Goal: Task Accomplishment & Management: Manage account settings

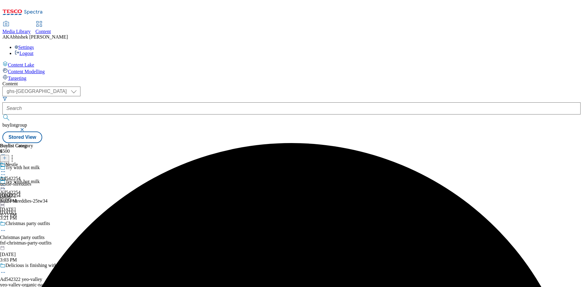
select select "ghs-[GEOGRAPHIC_DATA]"
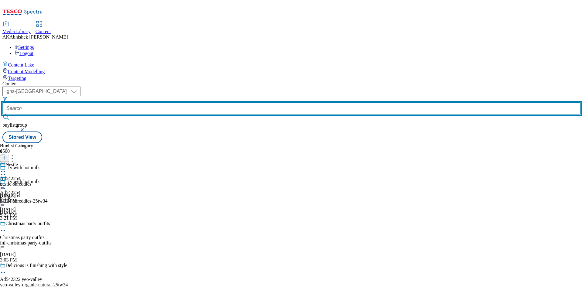
click at [158, 102] on input "text" at bounding box center [291, 108] width 578 height 12
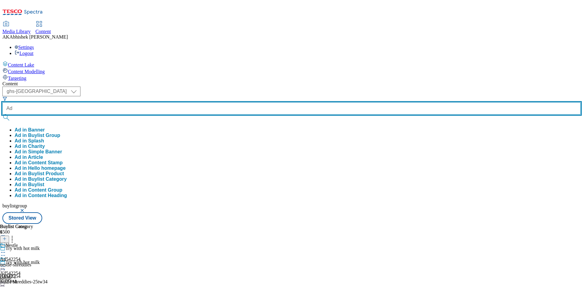
paste input "542349"
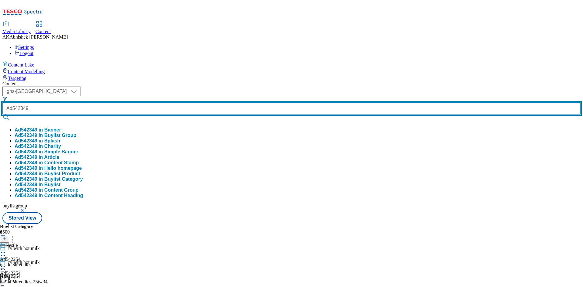
type input "Ad542349"
click at [2, 114] on button "submit" at bounding box center [6, 117] width 8 height 6
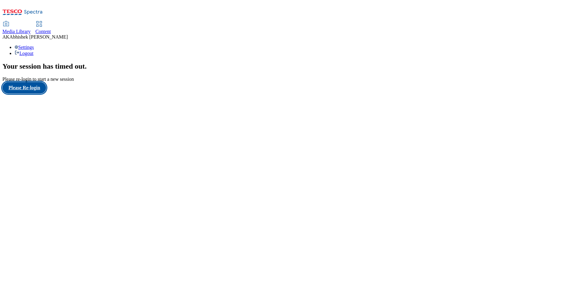
click at [36, 93] on button "Please Re-login" at bounding box center [24, 88] width 44 height 12
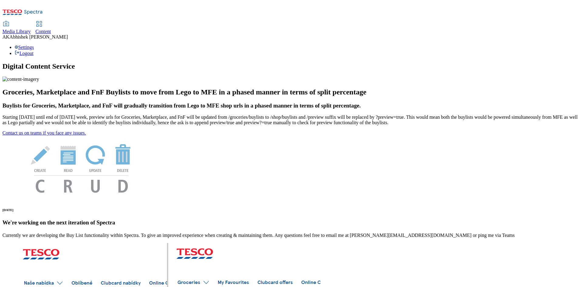
click at [51, 29] on span "Content" at bounding box center [42, 31] width 15 height 5
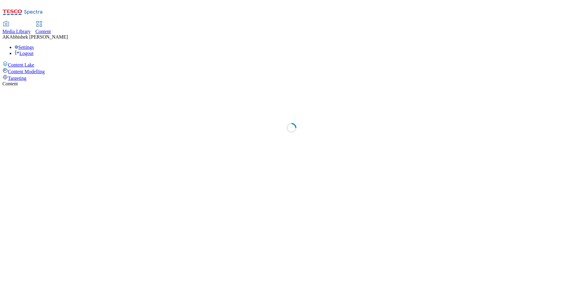
select select "ghs-[GEOGRAPHIC_DATA]"
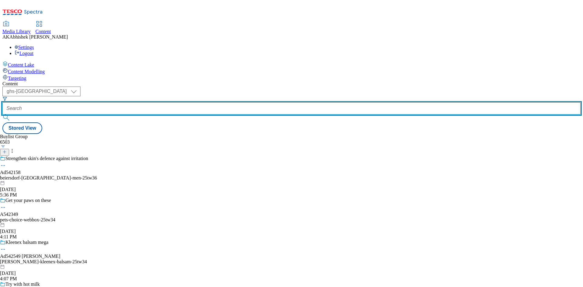
click at [155, 102] on input "text" at bounding box center [291, 108] width 578 height 12
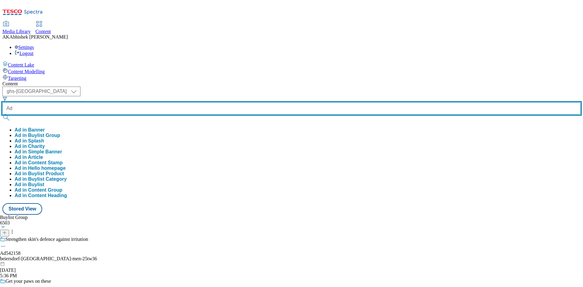
paste input "542349"
type input "Ad542349"
click at [2, 114] on button "submit" at bounding box center [6, 117] width 8 height 6
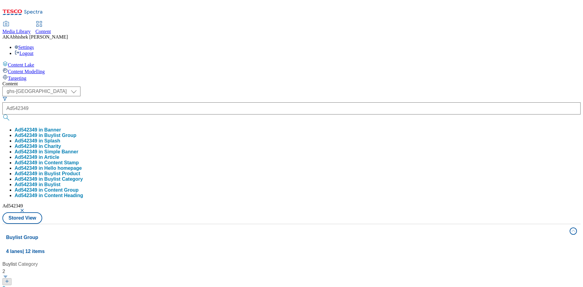
click at [261, 81] on div "Content ( optional ) ghs-roi ghs-uk ghs-uk Ad542349 Ad542349 in Banner Ad542349…" at bounding box center [291, 284] width 578 height 407
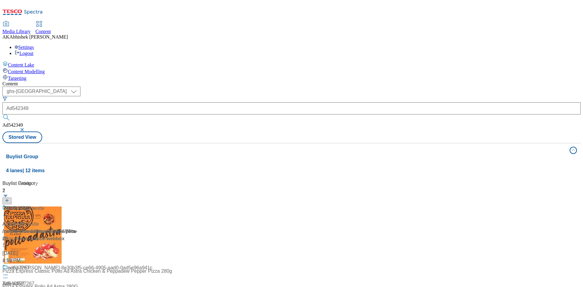
click at [78, 204] on div at bounding box center [40, 212] width 76 height 16
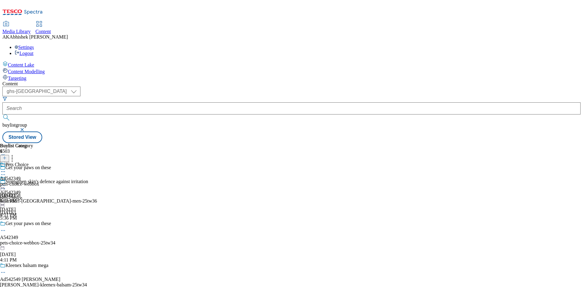
click at [6, 227] on icon at bounding box center [3, 230] width 6 height 6
click at [28, 239] on button "Edit" at bounding box center [20, 242] width 16 height 7
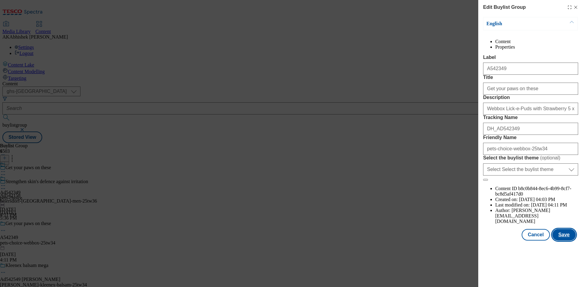
click at [568, 240] on button "Save" at bounding box center [563, 235] width 23 height 12
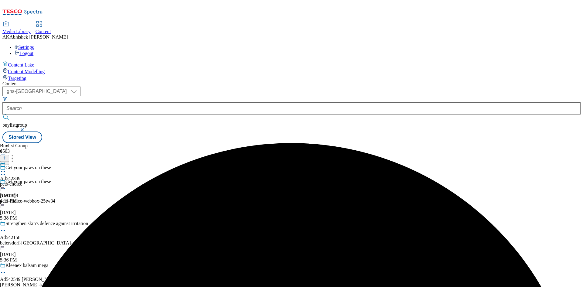
click at [4, 171] on circle at bounding box center [3, 171] width 1 height 1
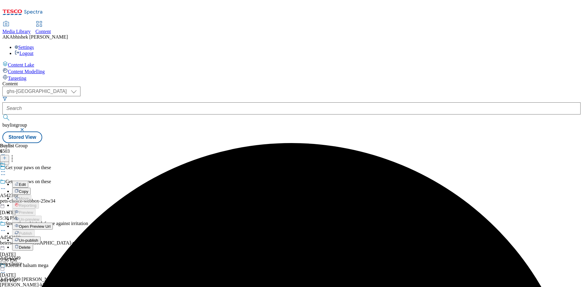
click at [26, 182] on span "Edit" at bounding box center [22, 184] width 7 height 5
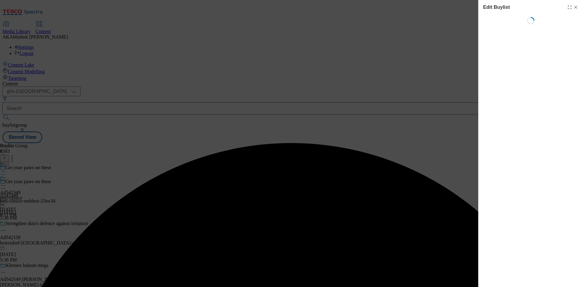
select select "tactical"
select select "supplier funded short term 1-3 weeks"
select select "dunnhumby"
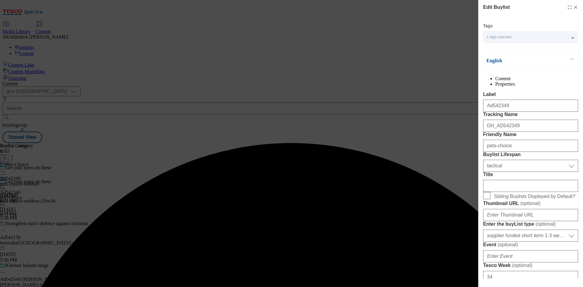
select select "Banner"
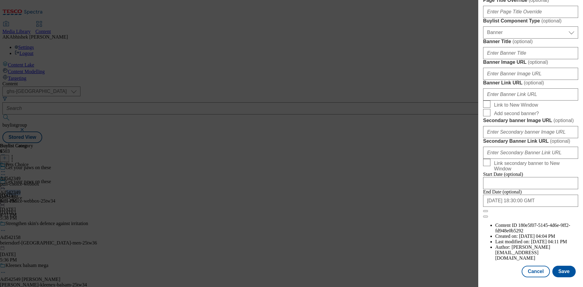
scroll to position [596, 0]
click at [543, 207] on input "[DATE] 18:30:00 GMT" at bounding box center [530, 200] width 95 height 12
select select "2026"
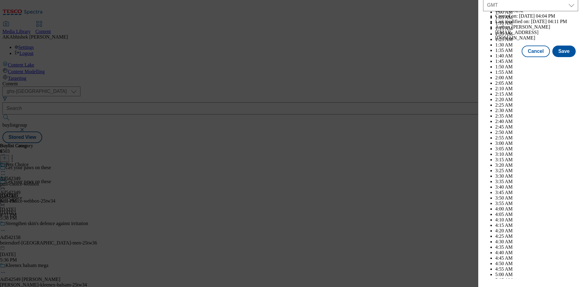
scroll to position [2489, 0]
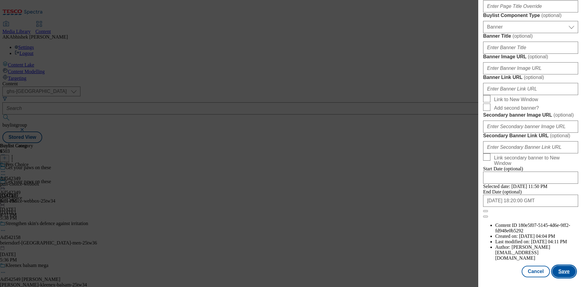
click at [560, 272] on button "Save" at bounding box center [563, 271] width 23 height 12
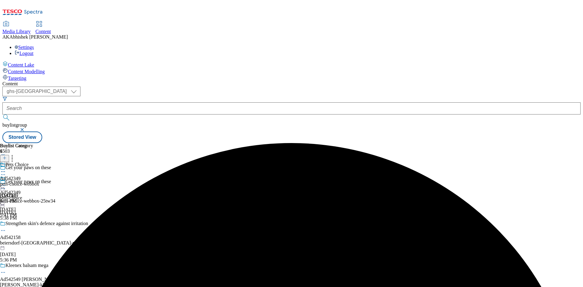
click at [6, 168] on icon at bounding box center [3, 171] width 6 height 6
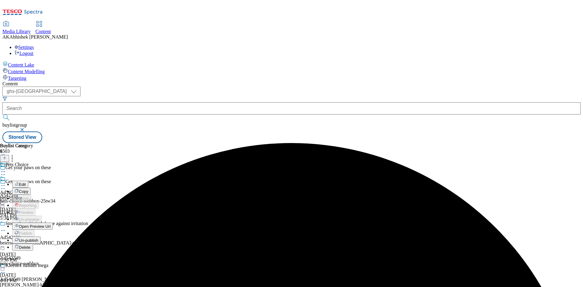
click at [26, 182] on span "Edit" at bounding box center [22, 184] width 7 height 5
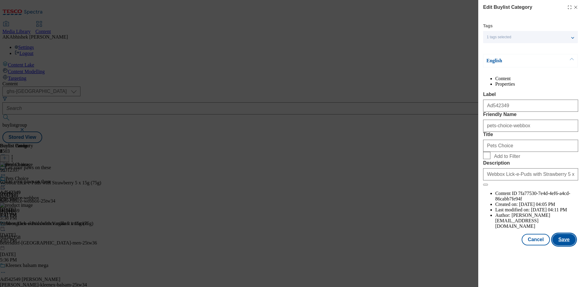
click at [569, 245] on button "Save" at bounding box center [563, 240] width 23 height 12
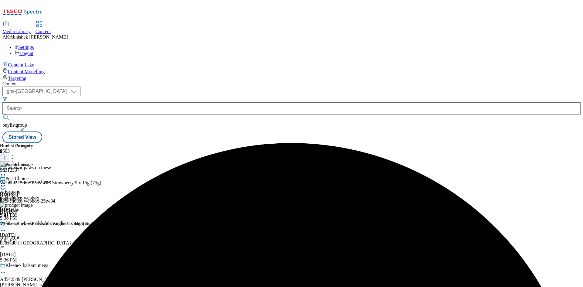
click at [39, 176] on div "Pets Choice Ad542349 pets-choice-webbox [DATE] 5:41 PM" at bounding box center [19, 197] width 39 height 42
click at [6, 182] on icon at bounding box center [3, 185] width 6 height 6
click at [33, 224] on span "Preview" at bounding box center [26, 226] width 14 height 5
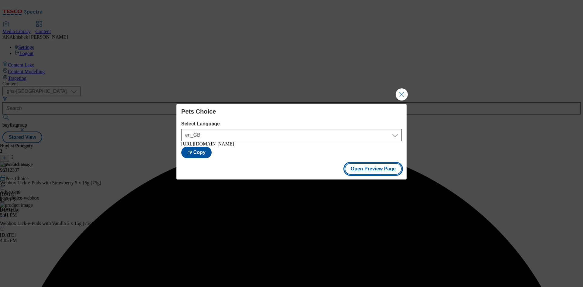
click at [363, 170] on button "Open Preview Page" at bounding box center [372, 169] width 57 height 12
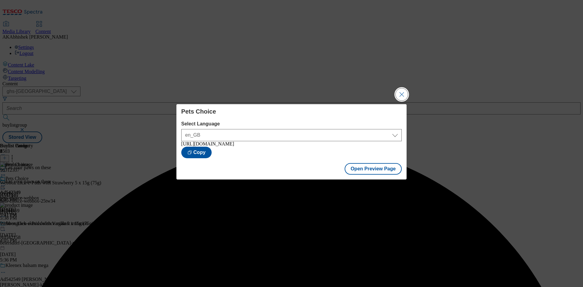
click at [395, 88] on button "Close Modal" at bounding box center [401, 94] width 12 height 12
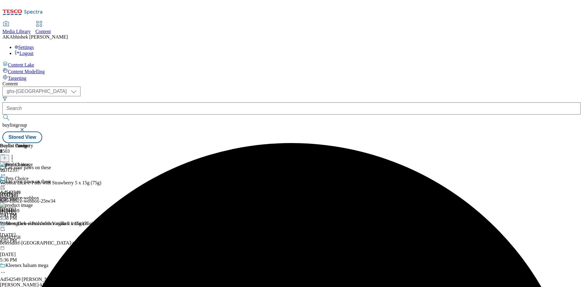
click at [22, 176] on div "Ad542349 pets-choice [DATE] 5:41 PM" at bounding box center [11, 197] width 22 height 42
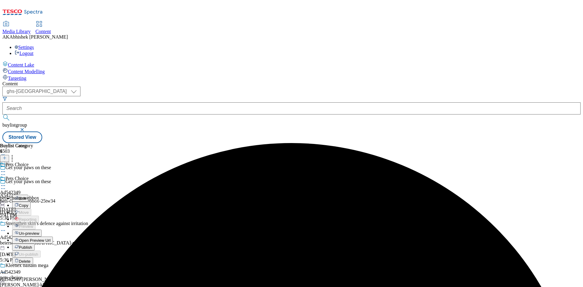
click at [32, 245] on span "Publish" at bounding box center [25, 247] width 13 height 5
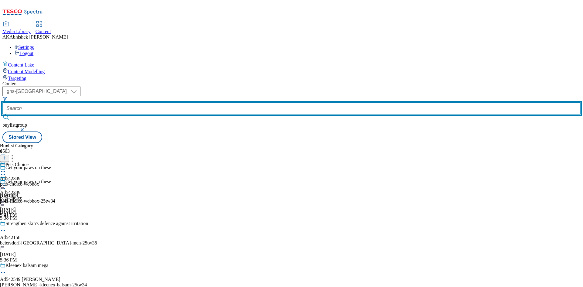
click at [147, 102] on input "text" at bounding box center [291, 108] width 578 height 12
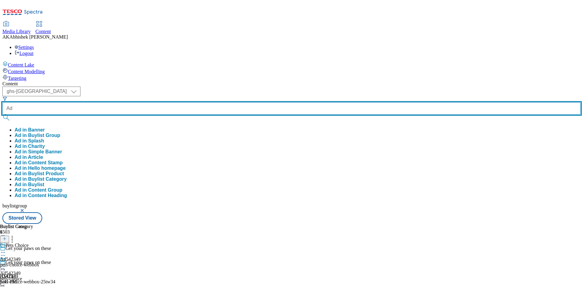
paste input "542590"
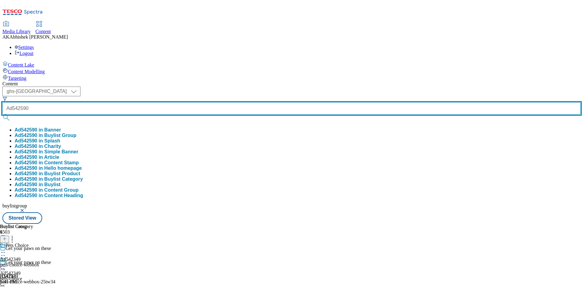
type input "Ad542590"
click at [2, 114] on button "submit" at bounding box center [6, 117] width 8 height 6
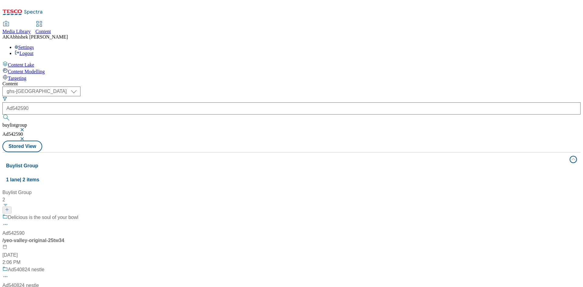
click at [78, 214] on div "Delicious is the soul of your bowl Ad542590 / yeo-valley-original-25tw34 [DATE]…" at bounding box center [40, 240] width 76 height 52
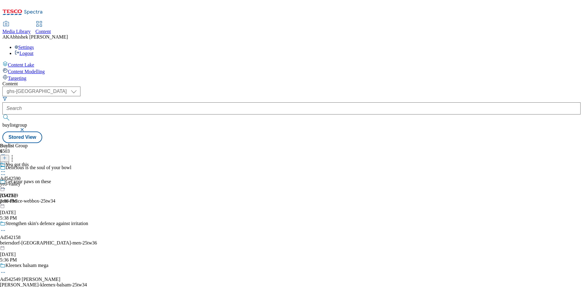
click at [6, 171] on icon at bounding box center [3, 174] width 6 height 6
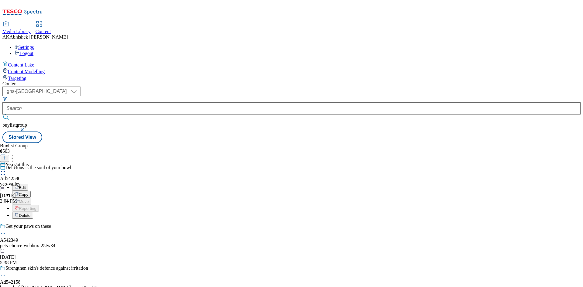
click at [26, 185] on span "Edit" at bounding box center [22, 187] width 7 height 5
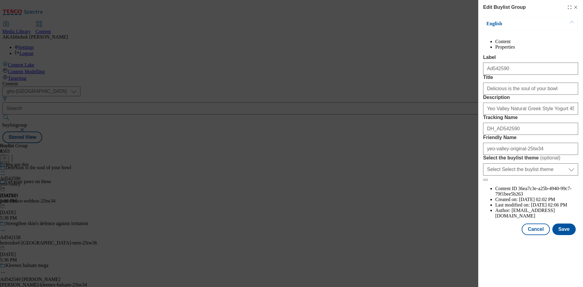
scroll to position [311, 0]
click at [546, 95] on input "Delicious is the soul of your bowl" at bounding box center [530, 89] width 95 height 12
click at [510, 155] on input "yeo-valley-original-25tw34" at bounding box center [530, 149] width 95 height 12
paste input "ganic"
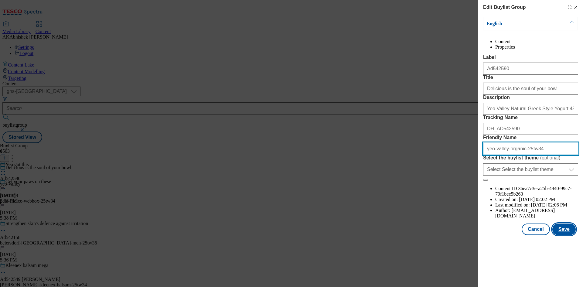
type input "yeo-valley-organic-25tw34"
click at [571, 235] on button "Save" at bounding box center [563, 229] width 23 height 12
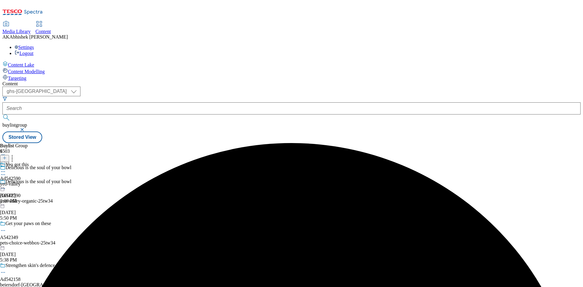
click at [6, 168] on icon at bounding box center [3, 171] width 6 height 6
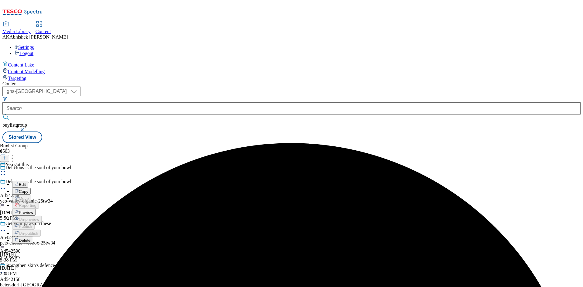
click at [26, 182] on span "Edit" at bounding box center [22, 184] width 7 height 5
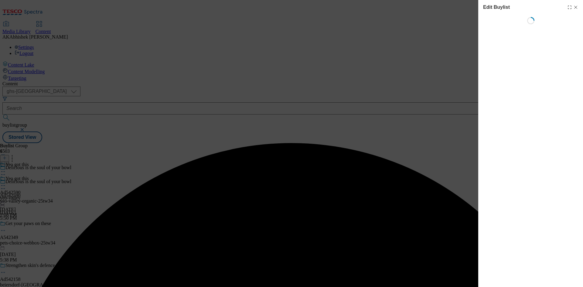
select select "tactical"
select select "supplier funded short term 1-3 weeks"
select select "dunnhumby"
select select "Banner"
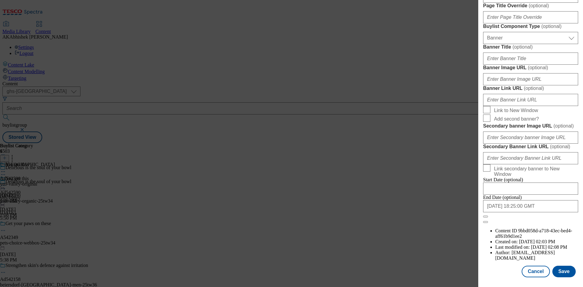
scroll to position [596, 0]
click at [562, 265] on button "Save" at bounding box center [563, 271] width 23 height 12
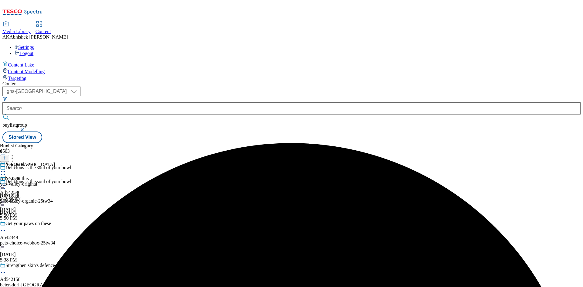
click at [6, 168] on icon at bounding box center [3, 171] width 6 height 6
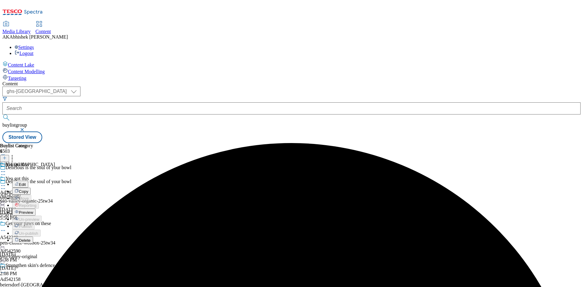
click at [26, 182] on span "Edit" at bounding box center [22, 184] width 7 height 5
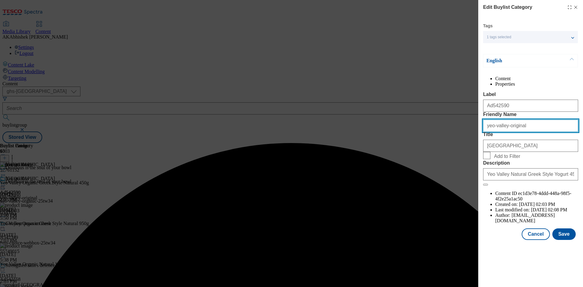
click at [525, 132] on input "yeo-valley-original" at bounding box center [530, 126] width 95 height 12
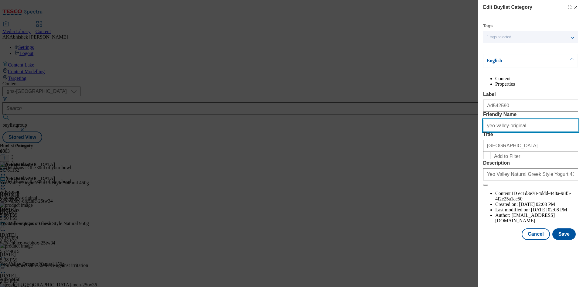
click at [511, 132] on input "yeo-valley-original" at bounding box center [530, 126] width 95 height 12
paste input "ganic"
type input "yeo-valley-organic"
click at [562, 240] on button "Save" at bounding box center [563, 234] width 23 height 12
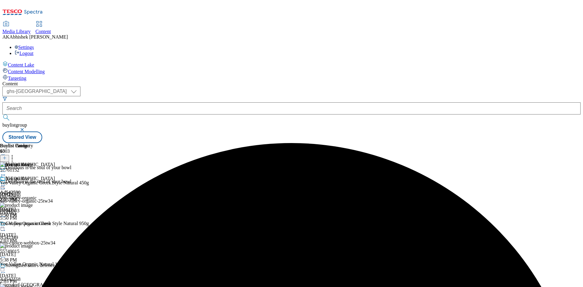
click at [6, 182] on icon at bounding box center [3, 185] width 6 height 6
click at [33, 224] on span "Preview" at bounding box center [26, 226] width 14 height 5
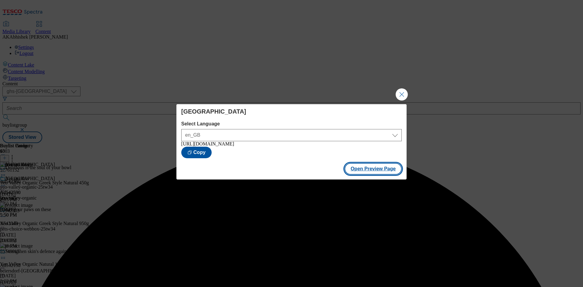
click at [369, 173] on button "Open Preview Page" at bounding box center [372, 169] width 57 height 12
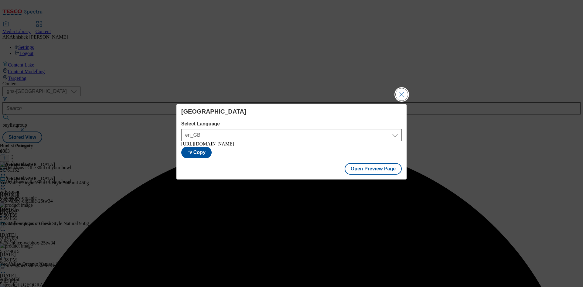
click at [399, 92] on button "Close Modal" at bounding box center [401, 94] width 12 height 12
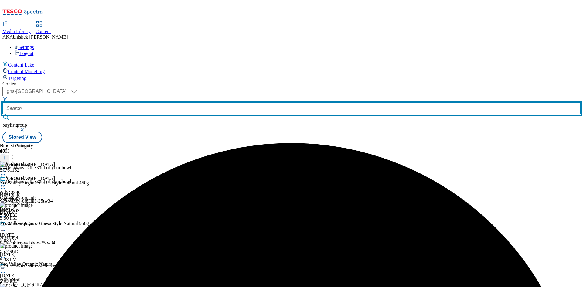
click at [146, 102] on input "text" at bounding box center [291, 108] width 578 height 12
click at [2, 114] on button "submit" at bounding box center [6, 117] width 8 height 6
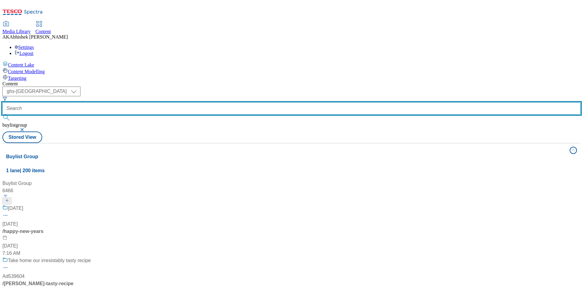
click at [153, 102] on input "text" at bounding box center [291, 108] width 578 height 12
type input "Ad542158"
click at [2, 114] on button "submit" at bounding box center [6, 117] width 8 height 6
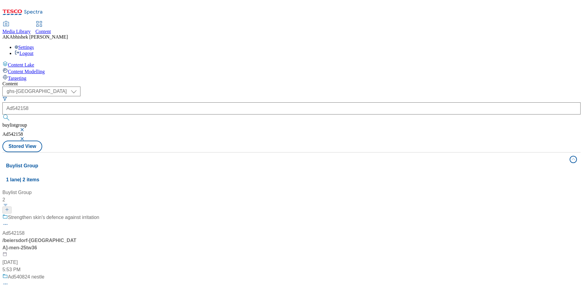
click at [99, 214] on div "Strengthen skin's defence against irritation Ad542158 / [GEOGRAPHIC_DATA]-[GEOG…" at bounding box center [50, 243] width 97 height 59
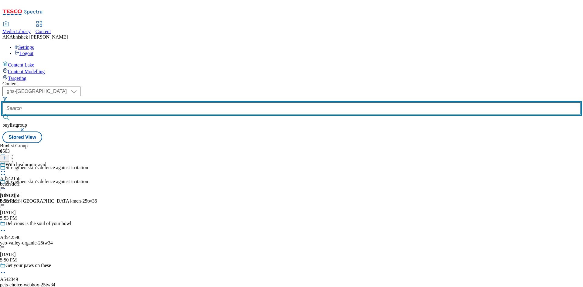
drag, startPoint x: 145, startPoint y: 44, endPoint x: 150, endPoint y: 46, distance: 4.4
click at [145, 102] on input "text" at bounding box center [291, 108] width 578 height 12
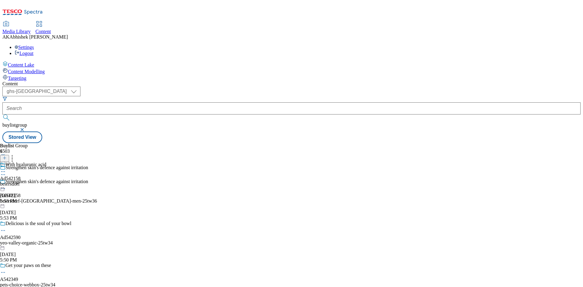
click at [6, 168] on icon at bounding box center [3, 171] width 6 height 6
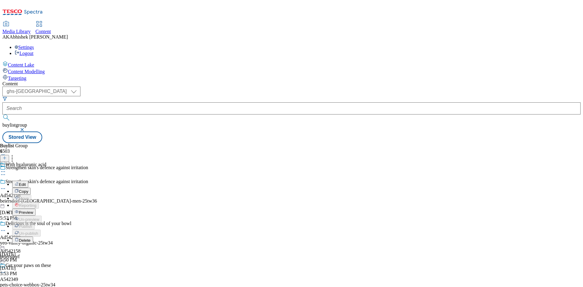
click at [26, 182] on span "Edit" at bounding box center [22, 184] width 7 height 5
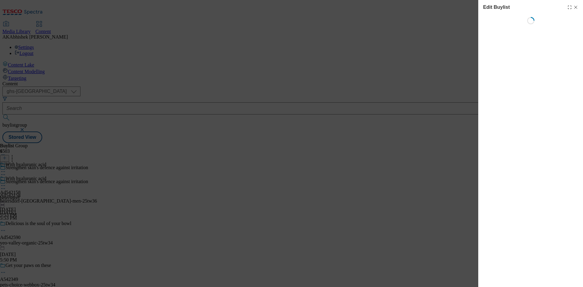
select select "tactical"
select select "supplier funded short term 1-3 weeks"
select select "dunnhumby"
select select "Banner"
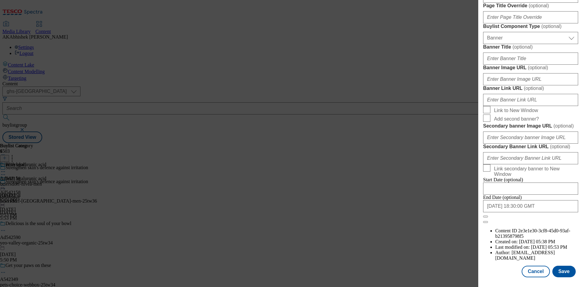
scroll to position [596, 0]
click at [562, 269] on button "Save" at bounding box center [563, 271] width 23 height 12
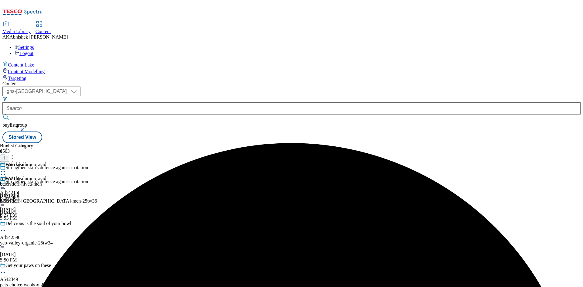
click at [6, 168] on icon at bounding box center [3, 171] width 6 height 6
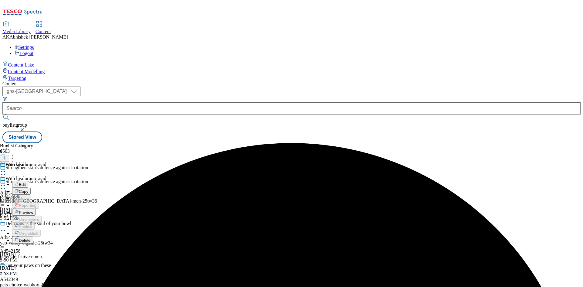
click at [26, 182] on span "Edit" at bounding box center [22, 184] width 7 height 5
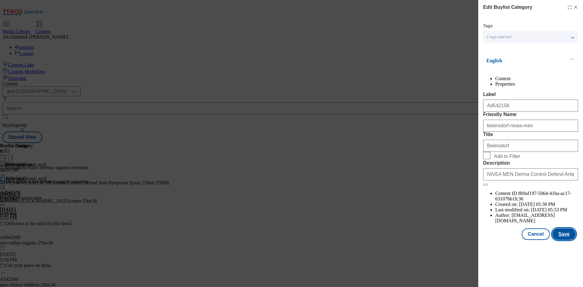
click at [569, 240] on button "Save" at bounding box center [563, 234] width 23 height 12
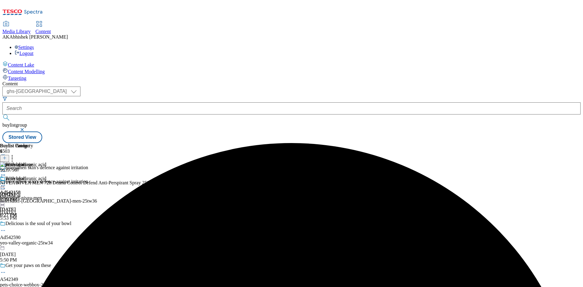
click at [42, 176] on div "Beiersdorf Ad542158 [GEOGRAPHIC_DATA]-[GEOGRAPHIC_DATA]-men [DATE] 6:27 PM" at bounding box center [21, 197] width 42 height 42
click at [6, 182] on icon at bounding box center [3, 185] width 6 height 6
click at [33, 224] on span "Preview" at bounding box center [26, 226] width 14 height 5
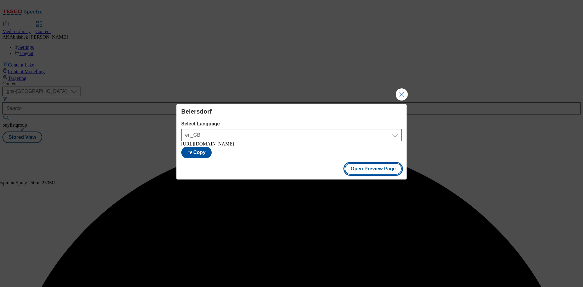
click at [386, 171] on button "Open Preview Page" at bounding box center [372, 169] width 57 height 12
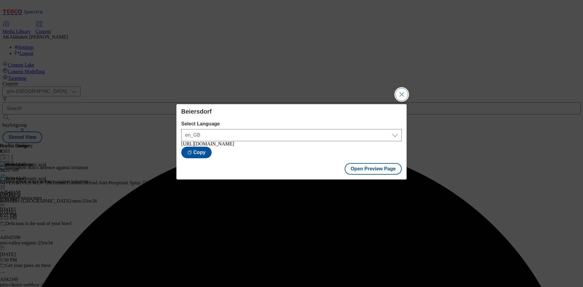
click at [400, 90] on button "Close Modal" at bounding box center [401, 94] width 12 height 12
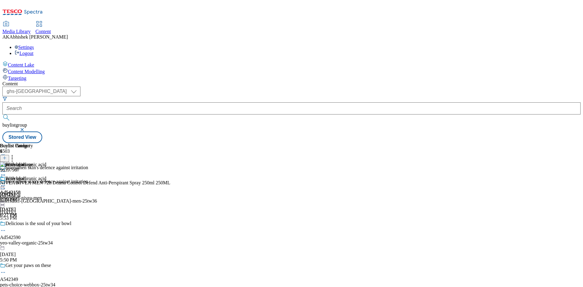
click at [5, 185] on circle at bounding box center [4, 185] width 1 height 1
click at [32, 245] on span "Publish" at bounding box center [25, 247] width 13 height 5
